Goal: Entertainment & Leisure: Consume media (video, audio)

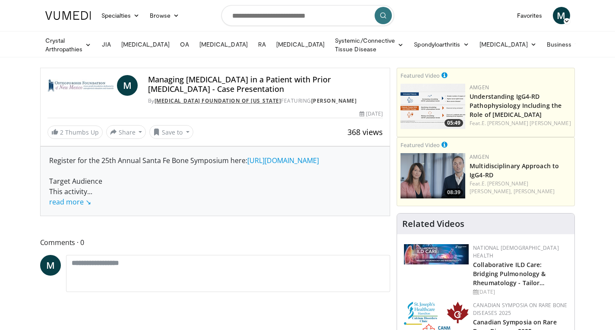
click at [164, 100] on link "[MEDICAL_DATA] Foundation of [US_STATE]" at bounding box center [217, 100] width 127 height 7
click at [180, 89] on h4 "Managing [MEDICAL_DATA] in a Patient with Prior [MEDICAL_DATA] - Case Presentat…" at bounding box center [265, 84] width 235 height 19
click at [212, 88] on h4 "Managing [MEDICAL_DATA] in a Patient with Prior [MEDICAL_DATA] - Case Presentat…" at bounding box center [265, 84] width 235 height 19
click at [215, 101] on link "[MEDICAL_DATA] Foundation of [US_STATE]" at bounding box center [217, 100] width 127 height 7
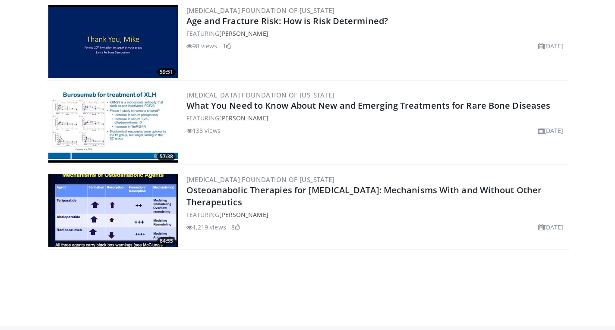
scroll to position [873, 0]
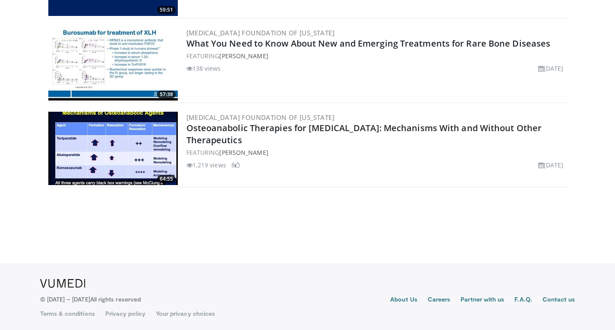
click at [214, 99] on div "57:38 Osteoporosis Foundation of New Mexico What You Need to Know About New and…" at bounding box center [308, 64] width 522 height 78
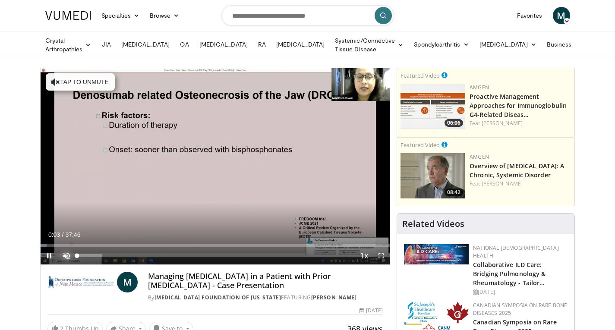
click at [67, 252] on span "Video Player" at bounding box center [66, 255] width 17 height 17
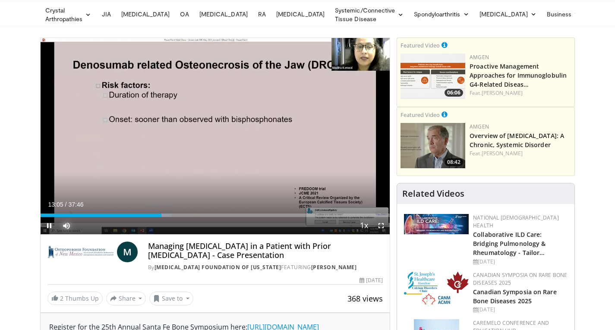
scroll to position [24, 0]
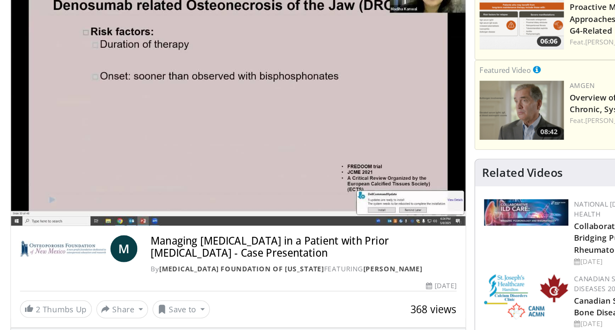
drag, startPoint x: 202, startPoint y: 235, endPoint x: 187, endPoint y: 217, distance: 23.3
click at [187, 247] on div "**********" at bounding box center [215, 181] width 350 height 275
